Goal: Information Seeking & Learning: Learn about a topic

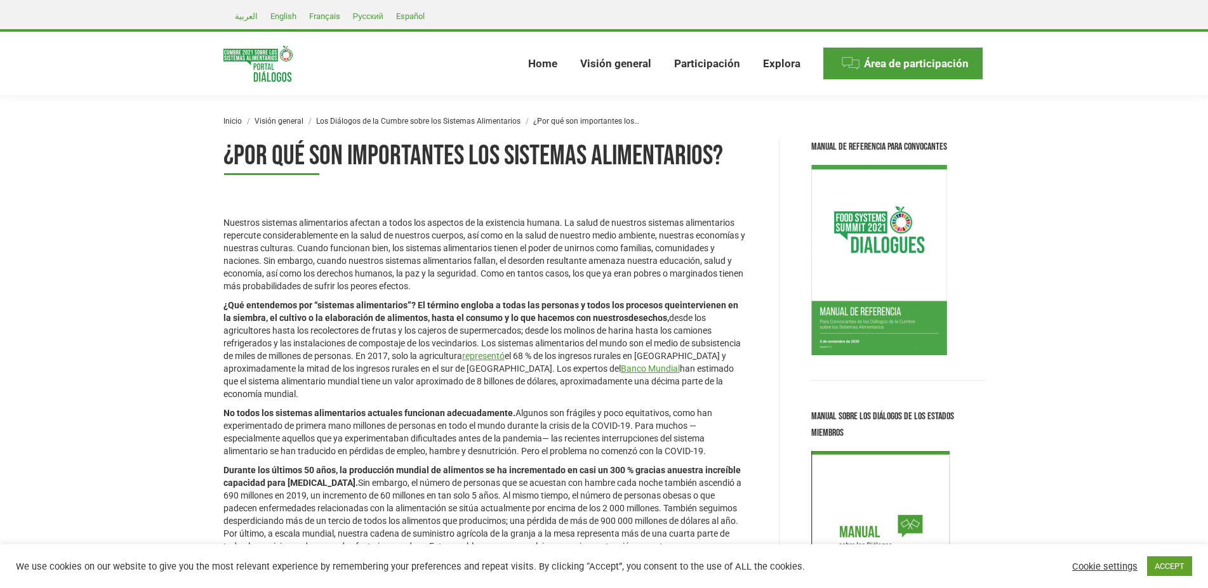
drag, startPoint x: 626, startPoint y: 331, endPoint x: 338, endPoint y: 389, distance: 293.3
click at [338, 389] on p "¿Qué entendemos por “sistemas alimentarios”? El término engloba a todas las per…" at bounding box center [485, 350] width 524 height 102
click at [569, 223] on p "Nuestros sistemas alimentarios afectan a todos los aspectos de la existencia hu…" at bounding box center [485, 254] width 524 height 76
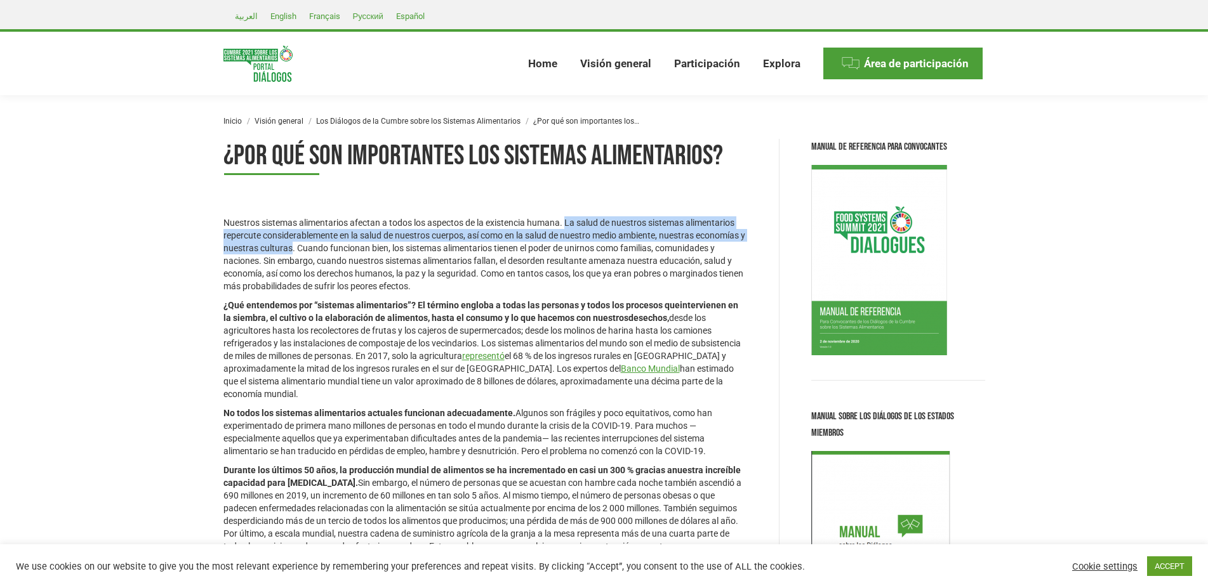
drag, startPoint x: 567, startPoint y: 222, endPoint x: 297, endPoint y: 246, distance: 270.8
click at [297, 246] on p "Nuestros sistemas alimentarios afectan a todos los aspectos de la existencia hu…" at bounding box center [485, 254] width 524 height 76
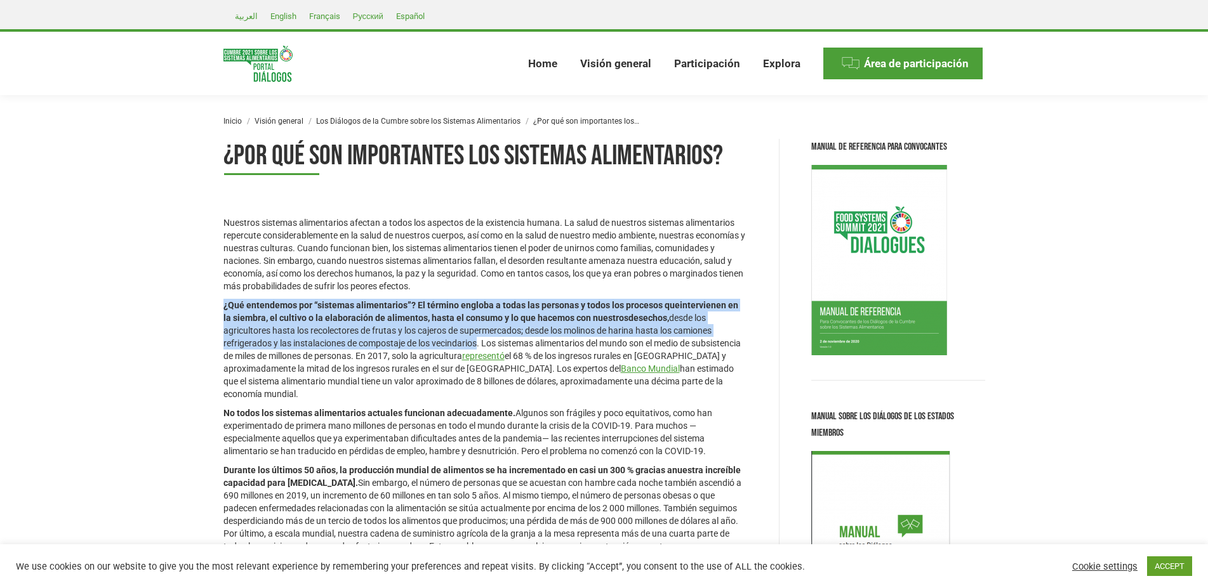
drag, startPoint x: 225, startPoint y: 305, endPoint x: 480, endPoint y: 342, distance: 257.9
click at [480, 342] on p "¿Qué entendemos por “sistemas alimentarios”? El término engloba a todas las per…" at bounding box center [485, 350] width 524 height 102
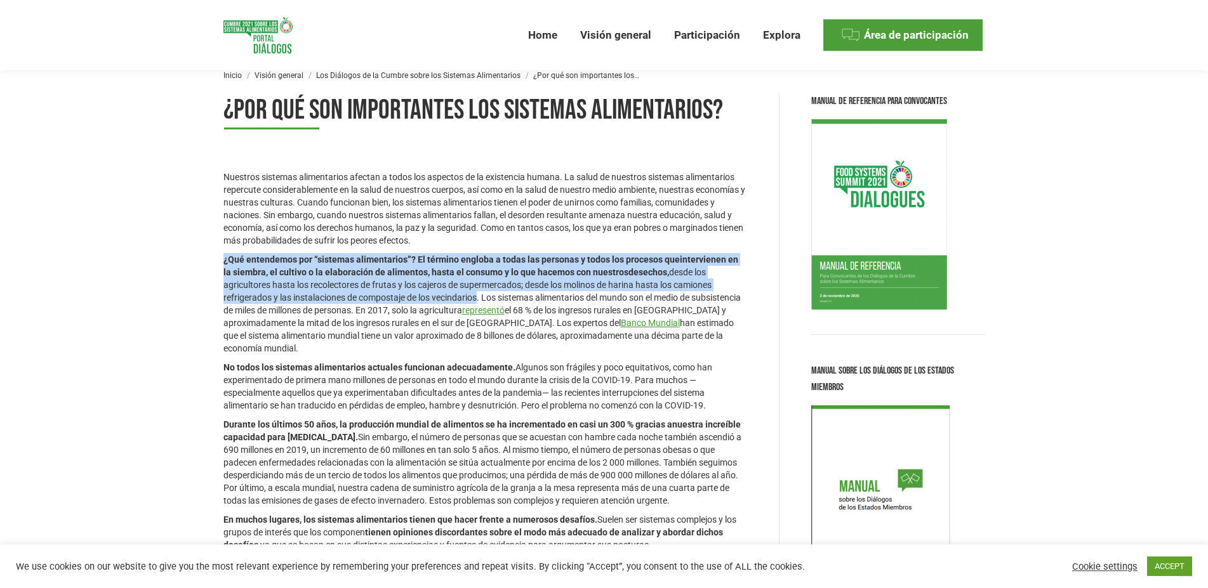
scroll to position [65, 0]
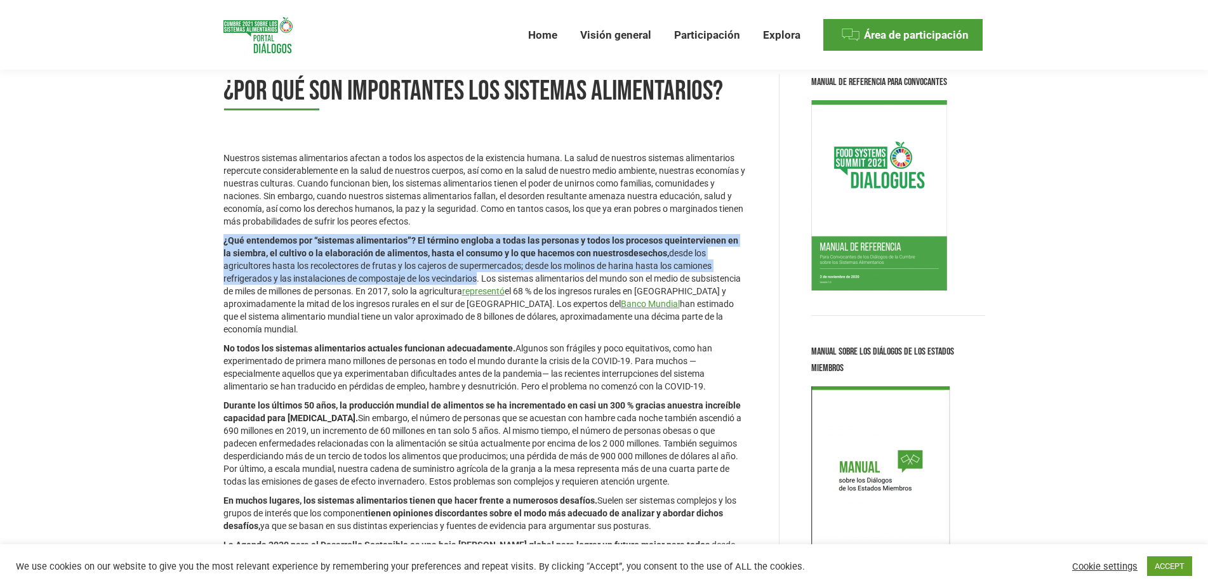
copy p "¿Qué entendemos por “sistemas alimentarios”? El término engloba a todas las per…"
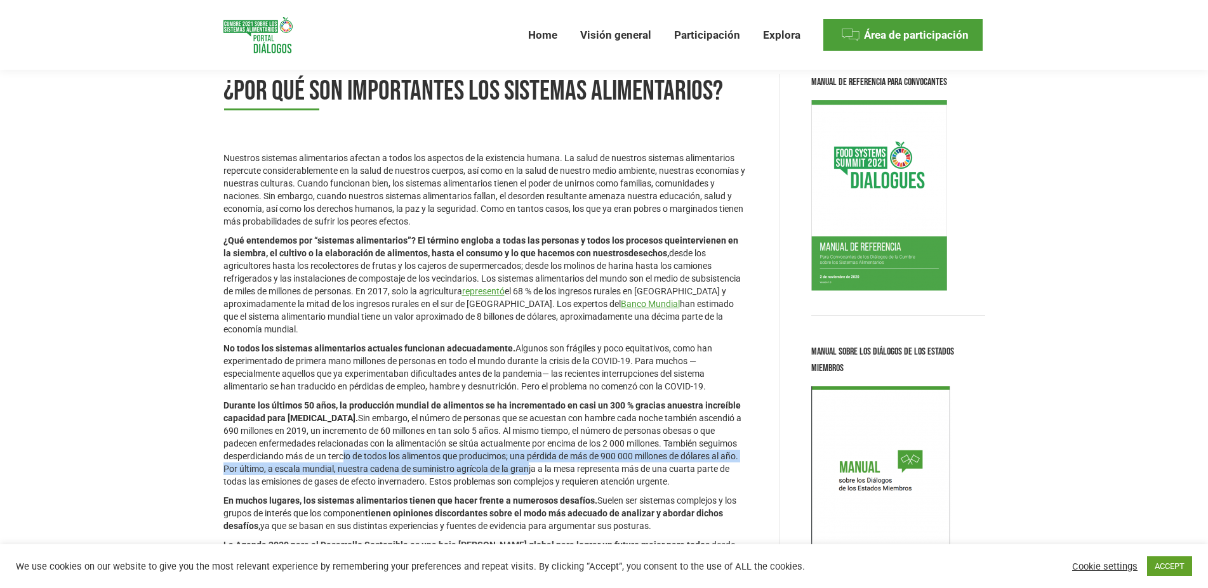
drag, startPoint x: 340, startPoint y: 453, endPoint x: 527, endPoint y: 474, distance: 188.4
click at [527, 474] on p "Durante los últimos 50 años, la producción mundial de alimentos se ha increment…" at bounding box center [485, 443] width 524 height 89
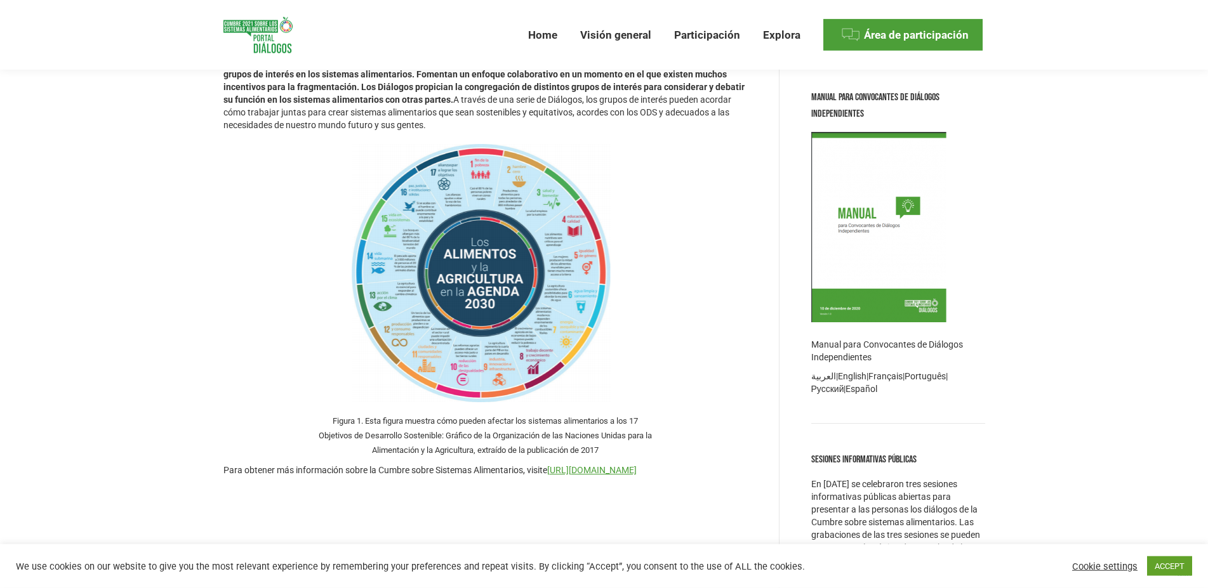
scroll to position [712, 0]
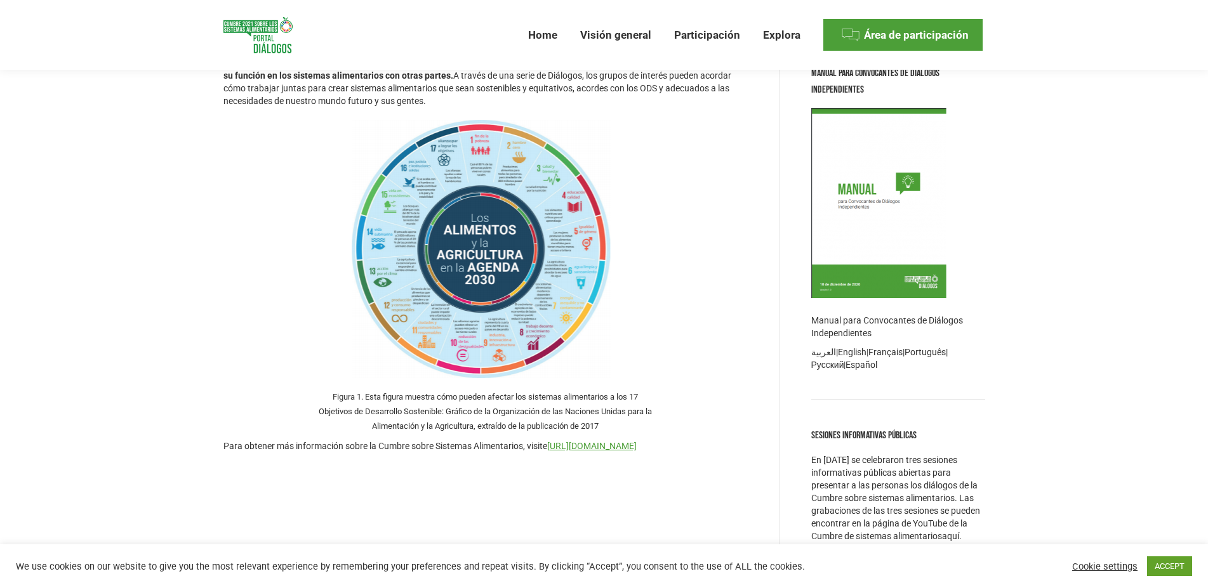
click at [500, 285] on img at bounding box center [485, 250] width 328 height 273
click at [469, 267] on img at bounding box center [485, 250] width 328 height 273
click at [470, 267] on img at bounding box center [485, 250] width 328 height 273
click at [494, 308] on img at bounding box center [485, 250] width 328 height 273
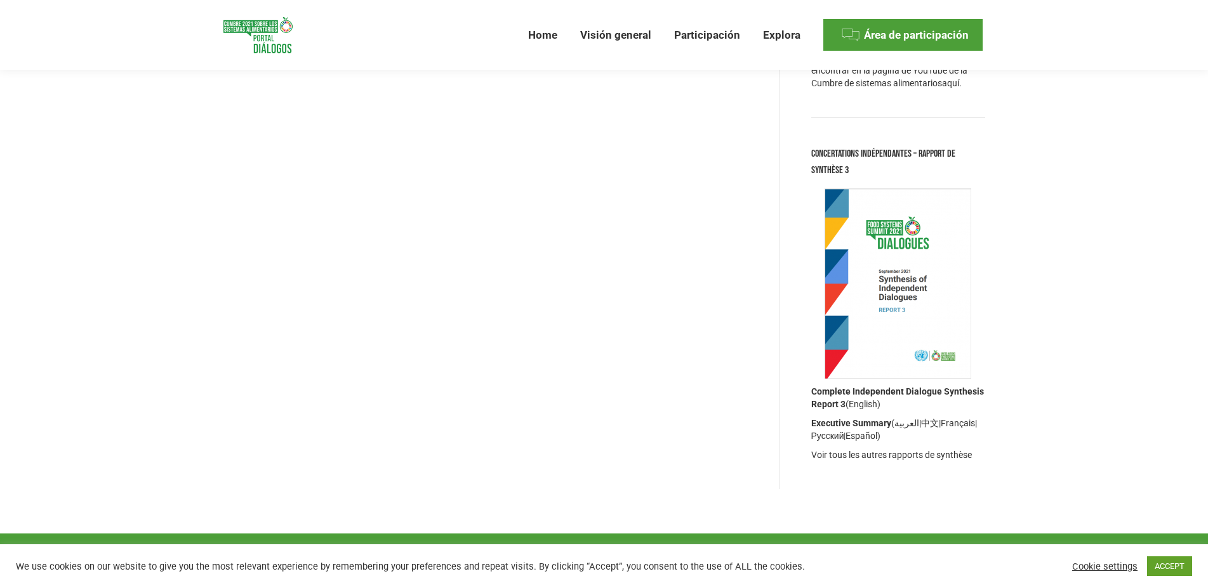
scroll to position [777, 0]
